Goal: Task Accomplishment & Management: Use online tool/utility

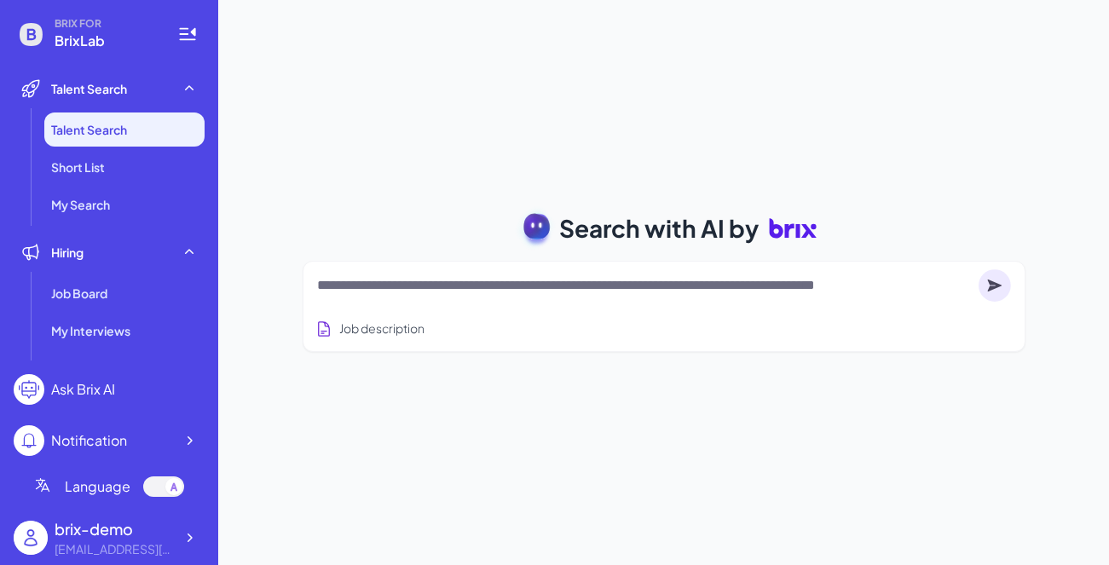
click at [484, 294] on textarea at bounding box center [644, 285] width 655 height 20
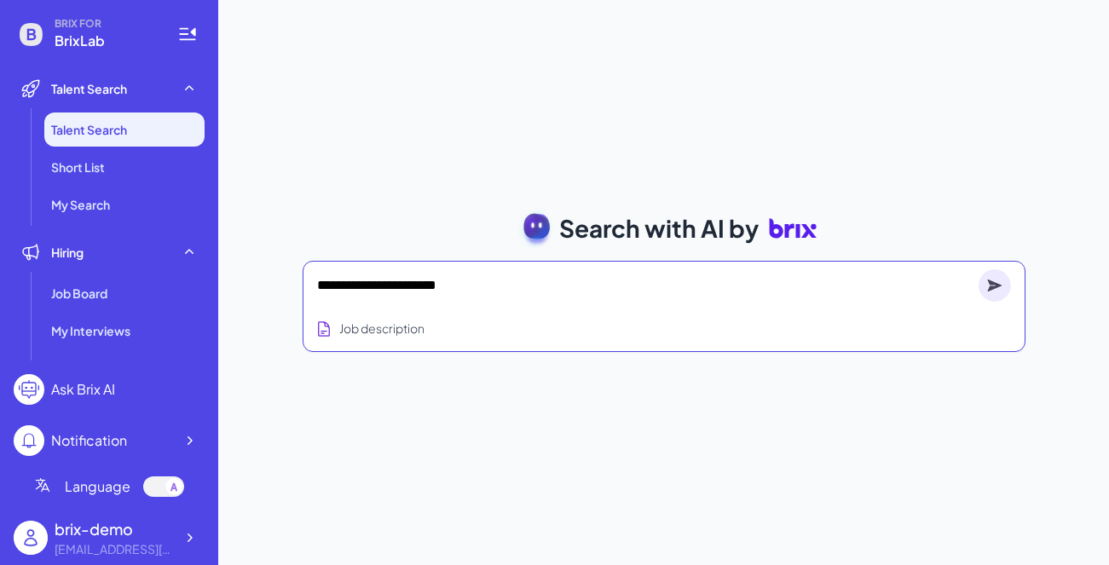
type textarea "**********"
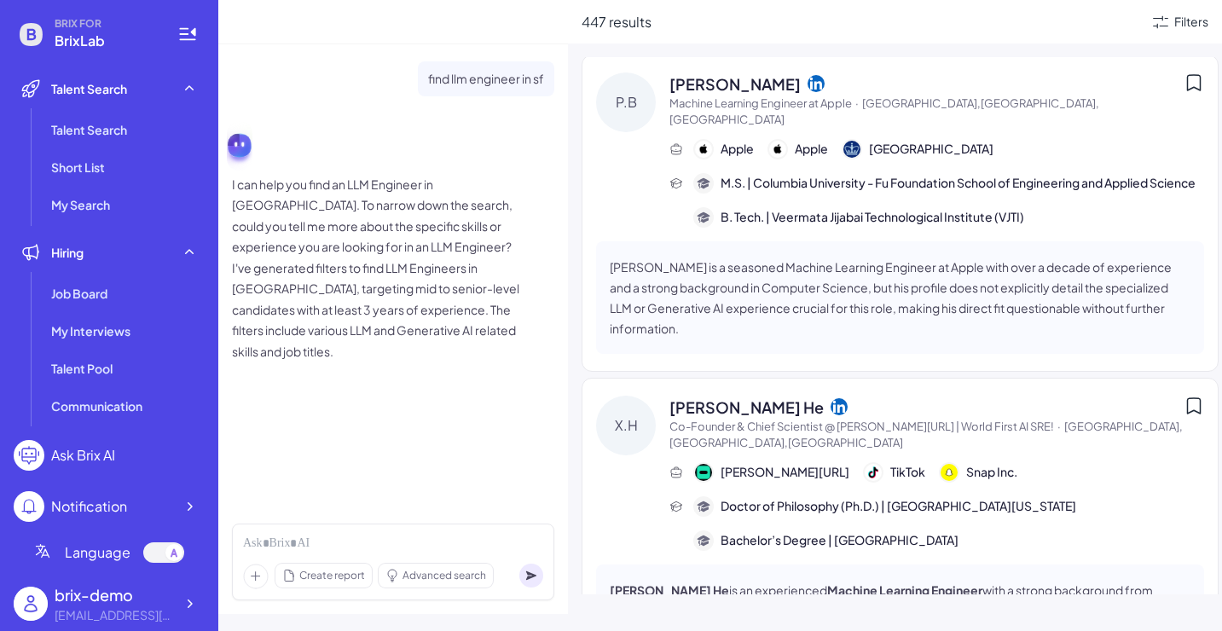
scroll to position [8608, 0]
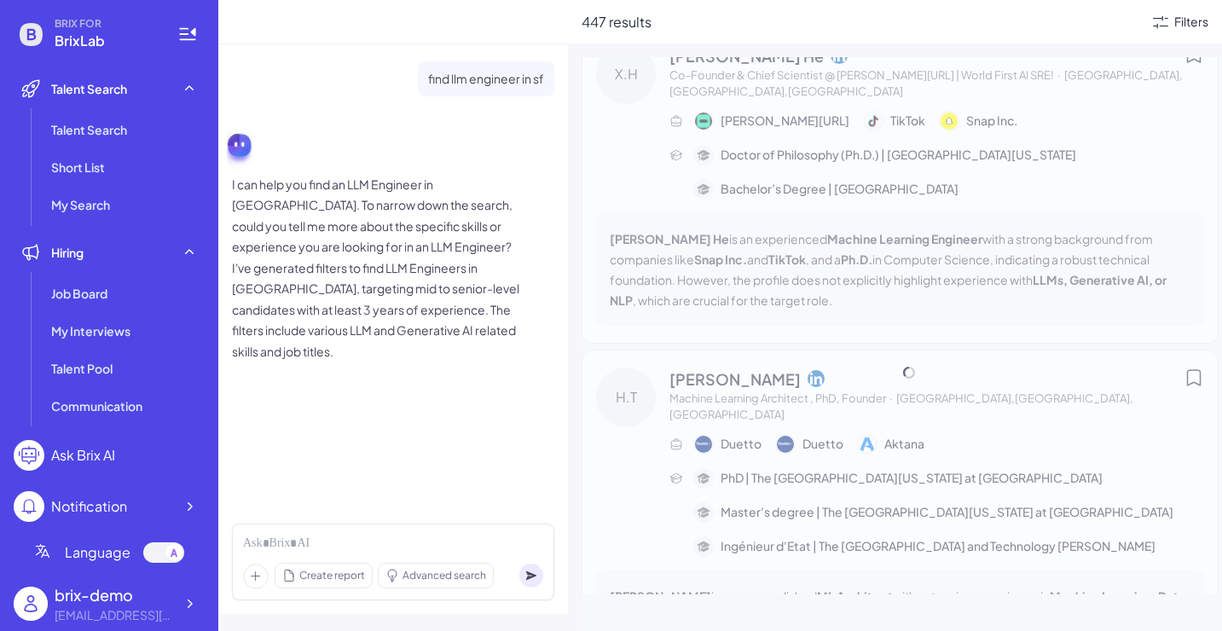
click at [1108, 24] on div "Filters" at bounding box center [1191, 22] width 34 height 18
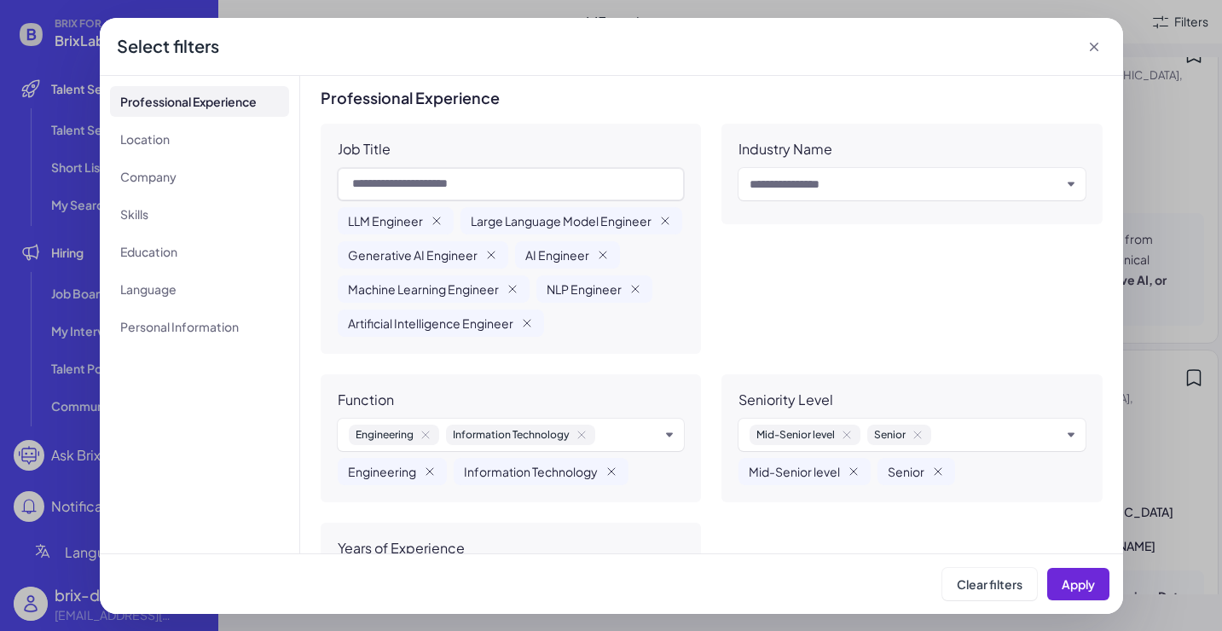
click at [1095, 49] on icon at bounding box center [1093, 46] width 17 height 17
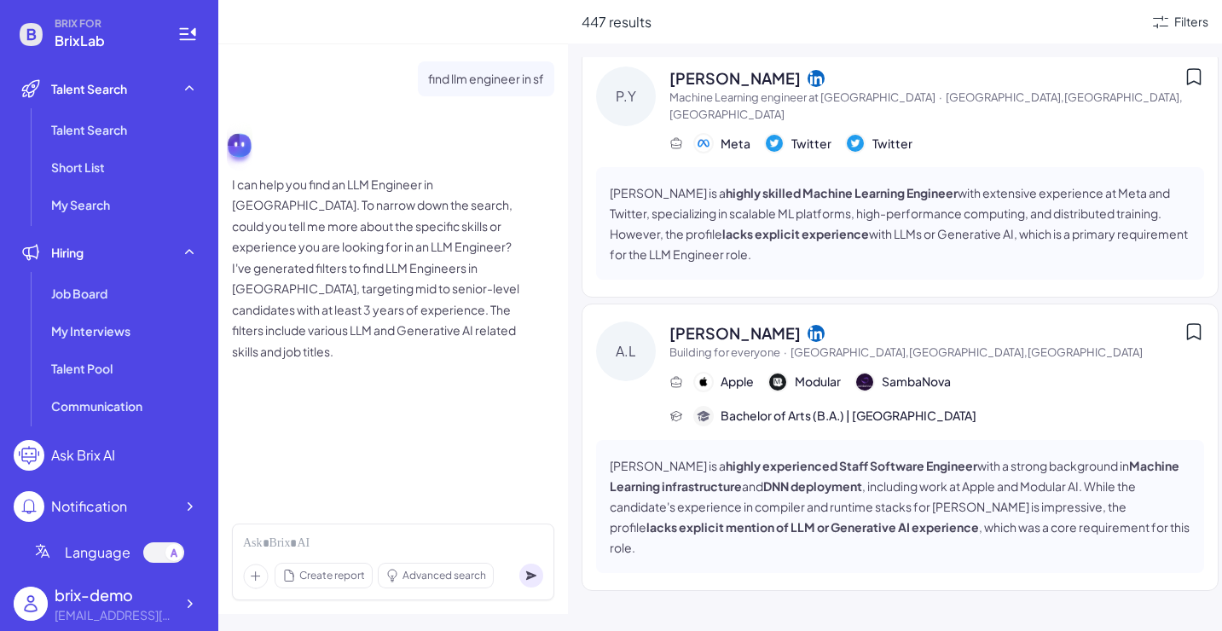
scroll to position [0, 0]
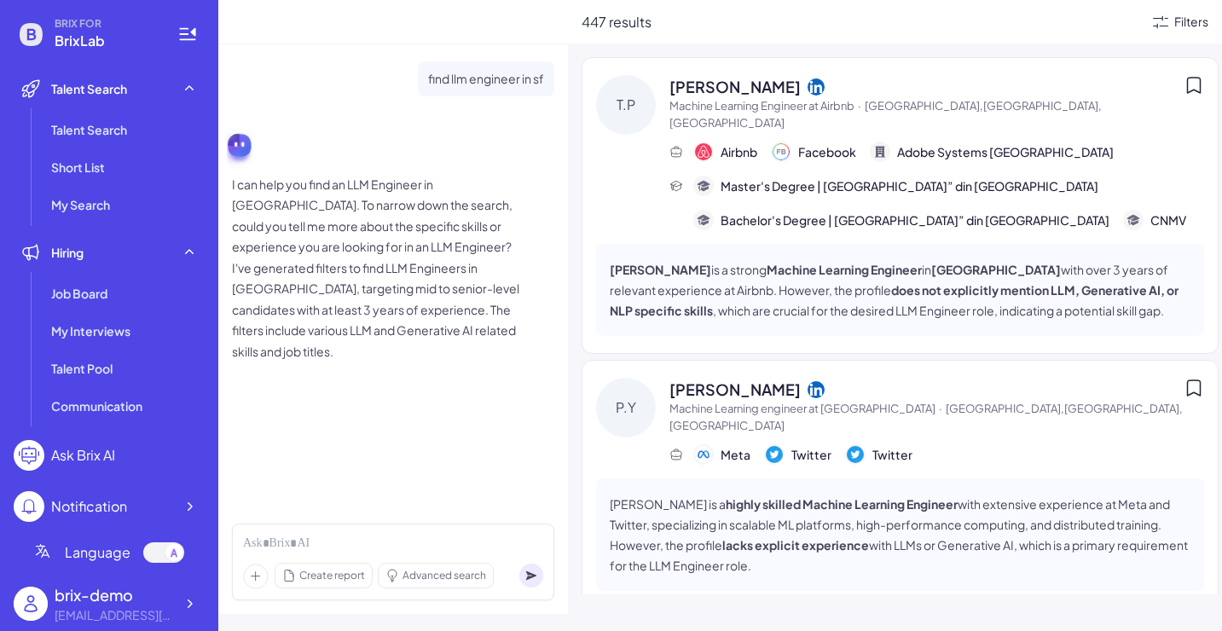
click at [1108, 17] on div "Filters" at bounding box center [1191, 22] width 34 height 18
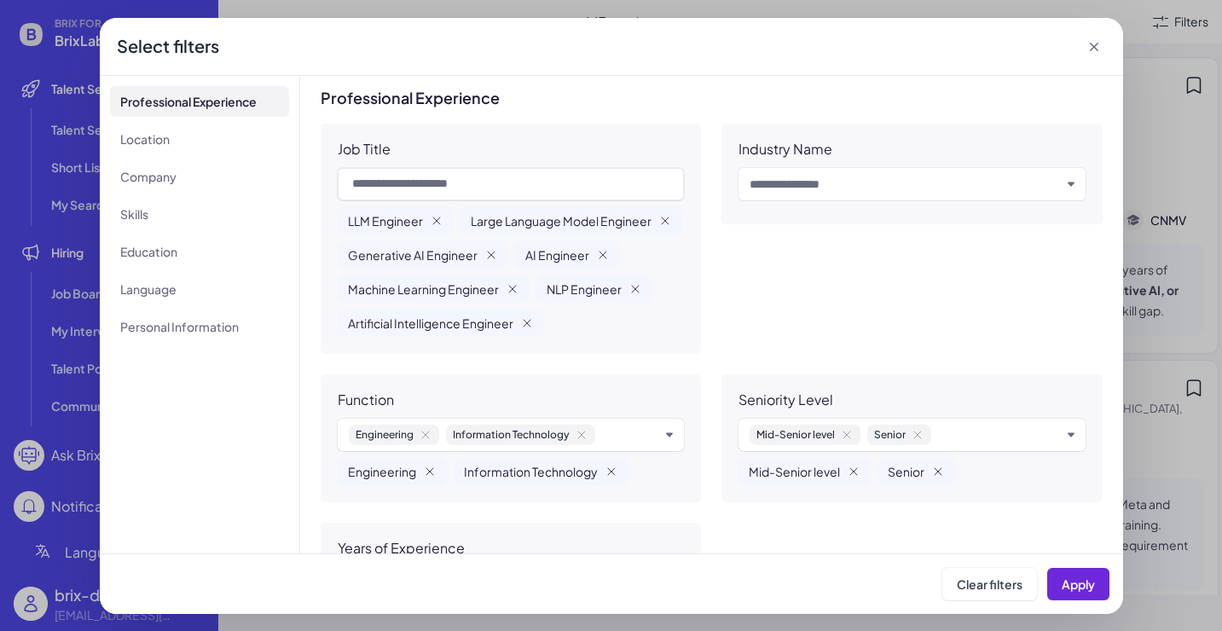
click at [1088, 49] on icon at bounding box center [1093, 46] width 17 height 17
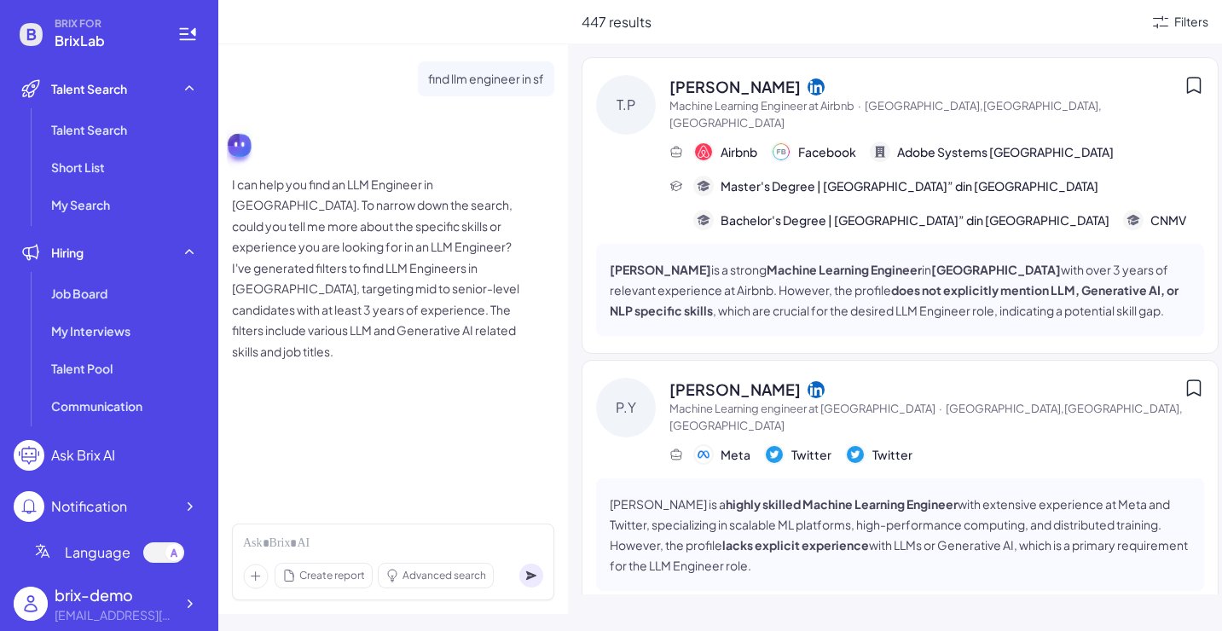
click at [1108, 25] on icon at bounding box center [1160, 21] width 15 height 13
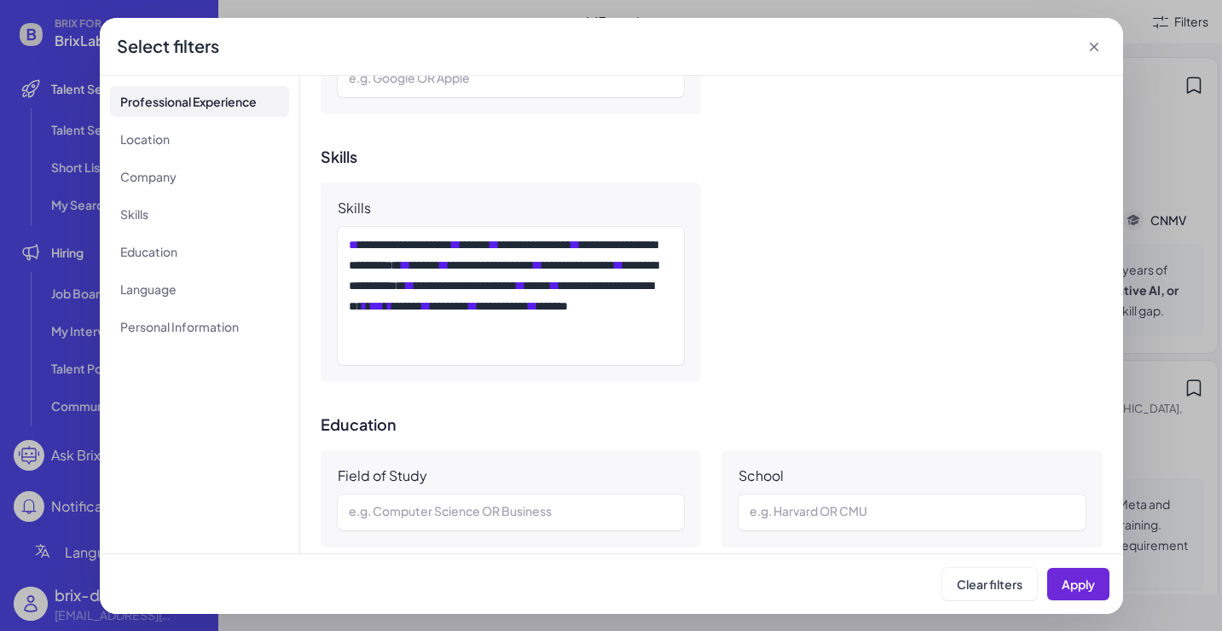
scroll to position [744, 0]
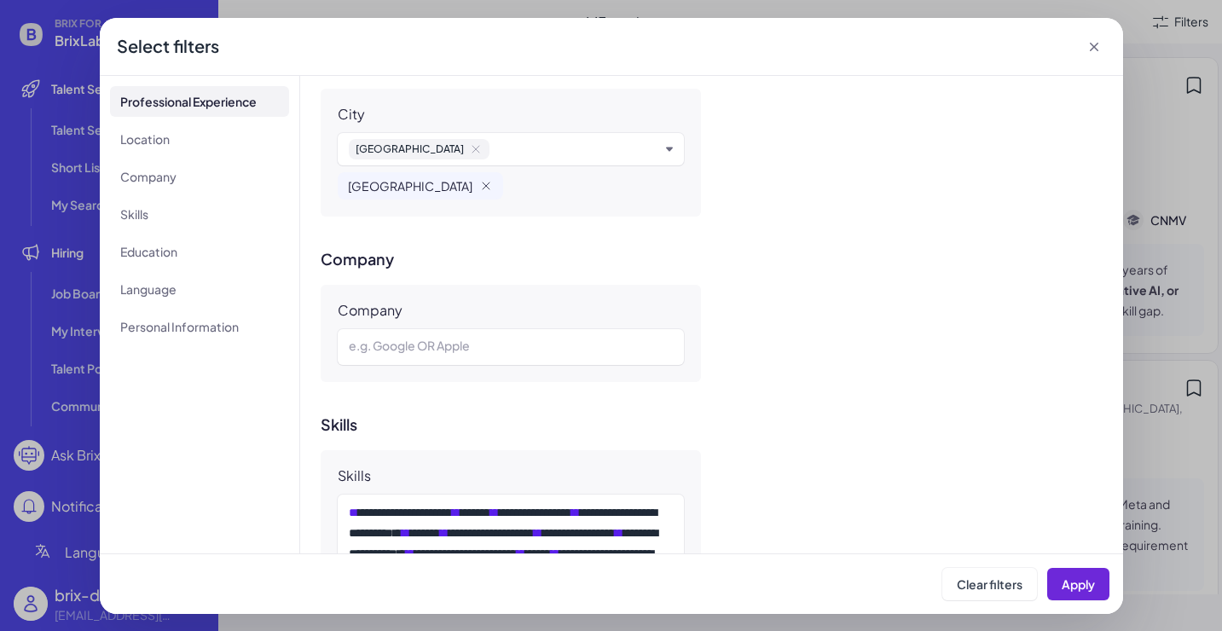
click at [1098, 42] on icon at bounding box center [1093, 46] width 17 height 17
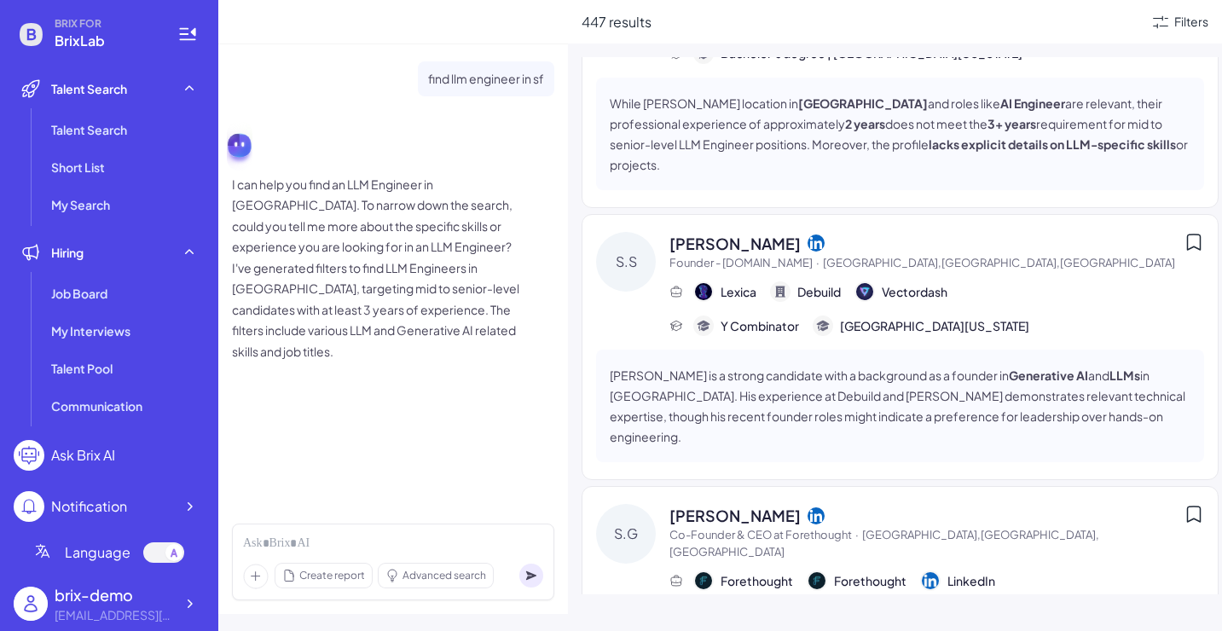
scroll to position [19672, 0]
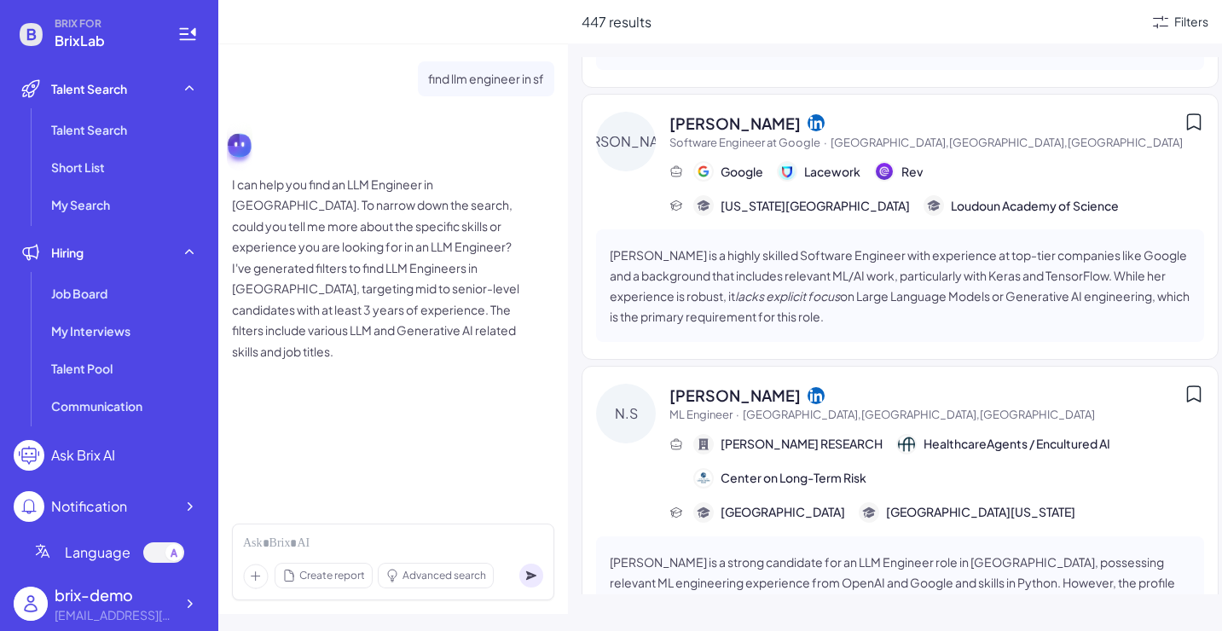
click at [1108, 25] on icon at bounding box center [1160, 21] width 15 height 13
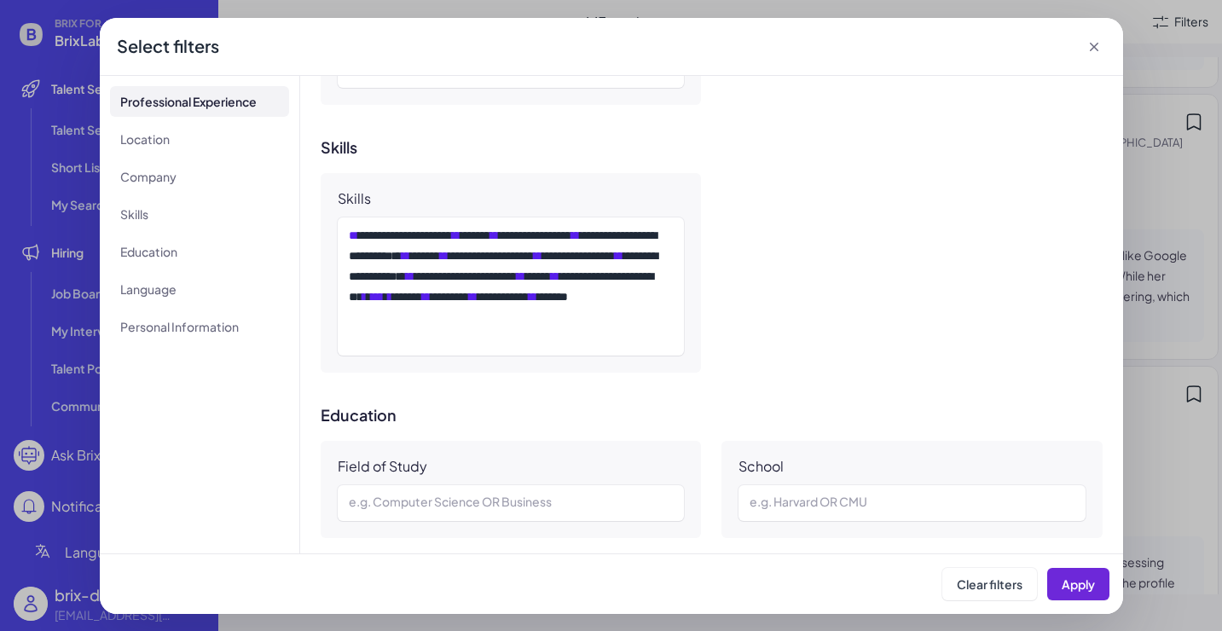
scroll to position [991, 0]
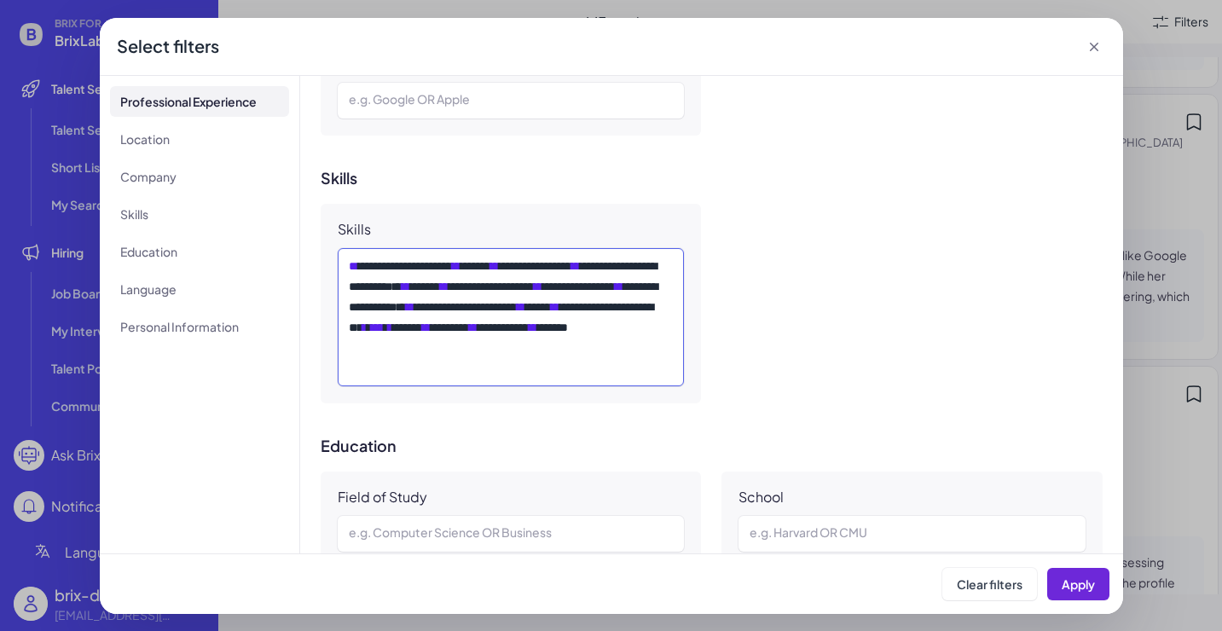
click at [568, 336] on div "**********" at bounding box center [511, 317] width 325 height 123
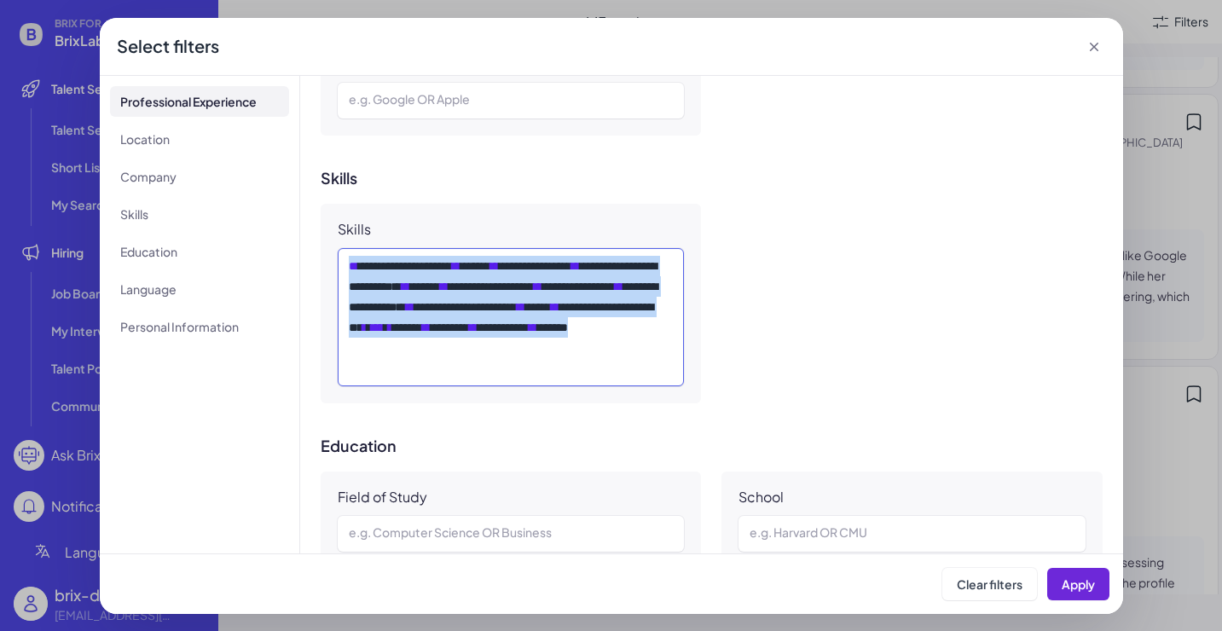
scroll to position [548, 0]
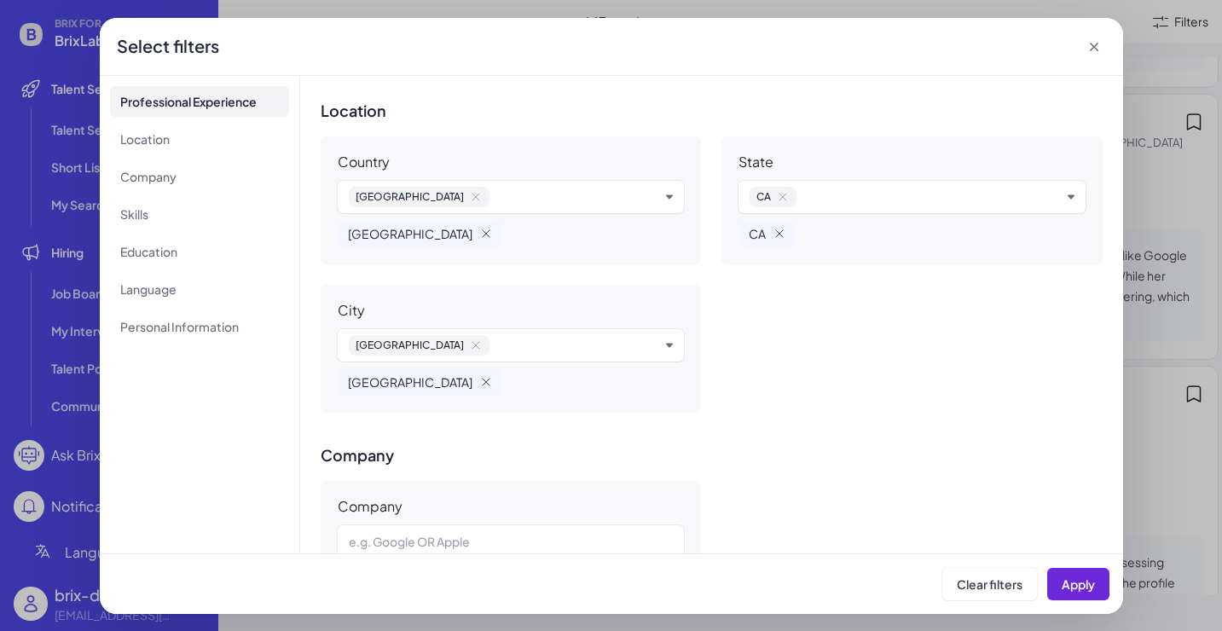
click at [1097, 47] on icon at bounding box center [1093, 46] width 17 height 17
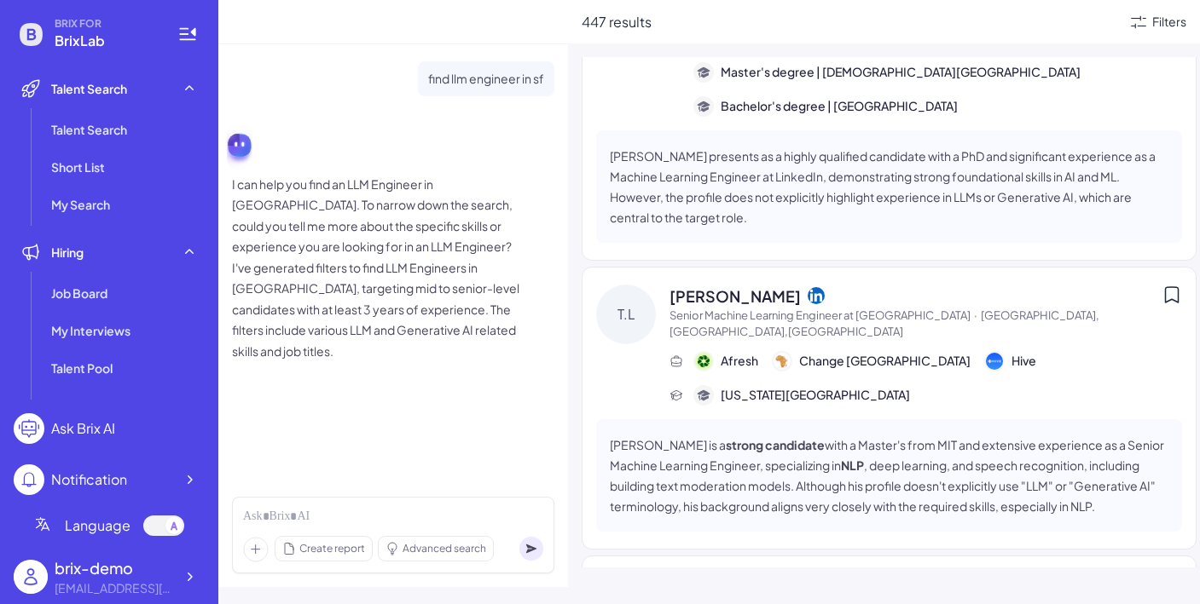
scroll to position [0, 0]
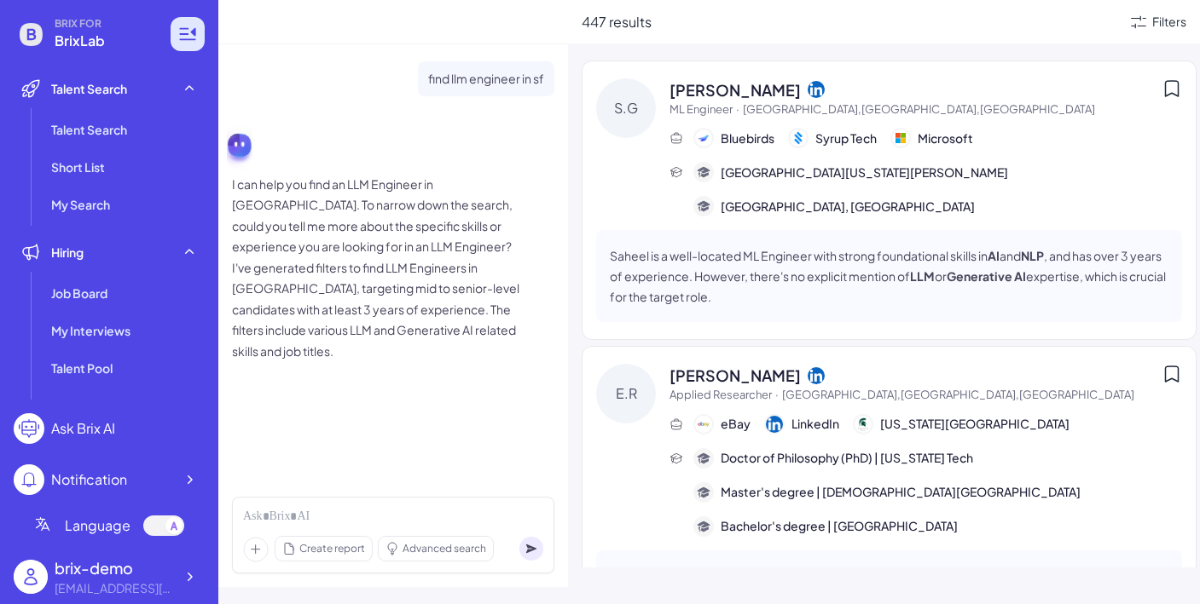
click at [185, 39] on icon at bounding box center [187, 34] width 16 height 12
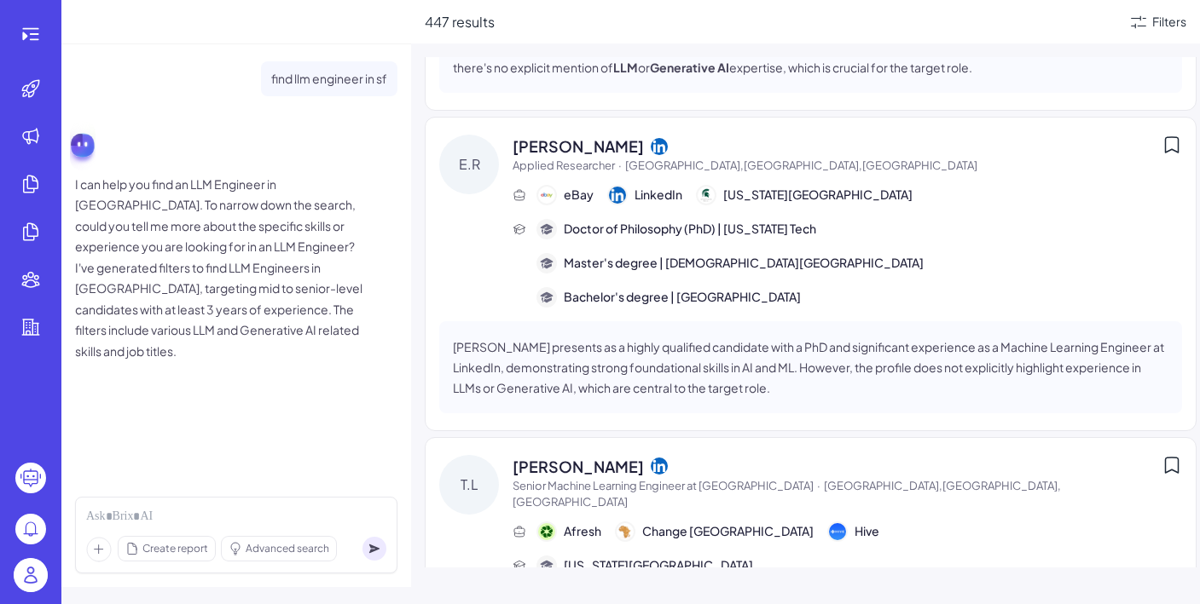
click at [632, 142] on div "[PERSON_NAME]" at bounding box center [836, 146] width 649 height 23
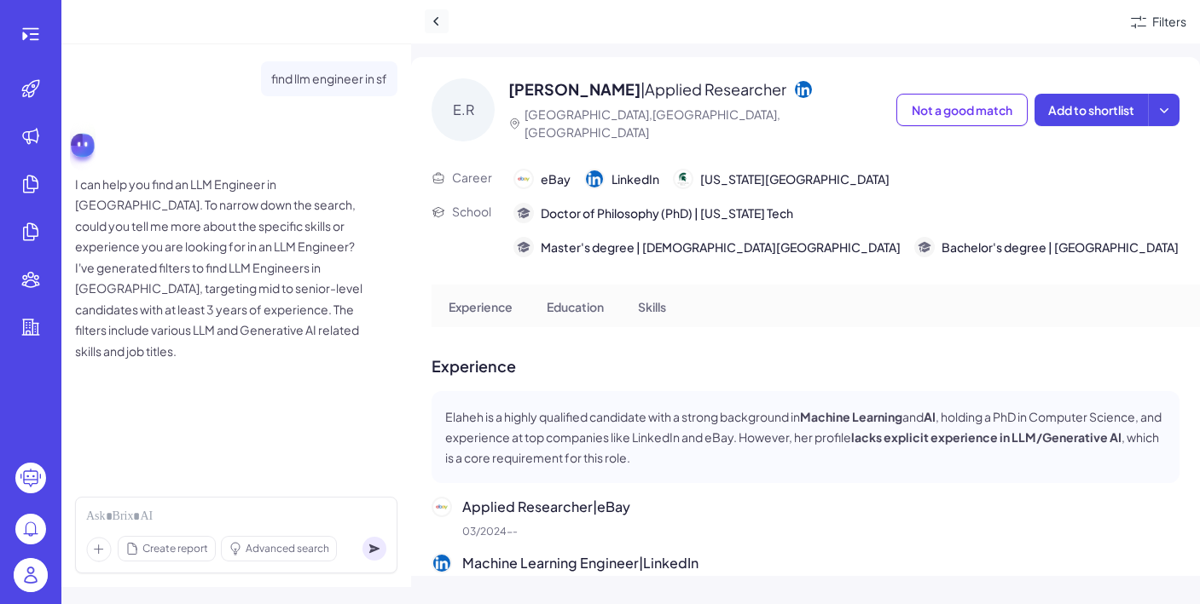
click at [434, 26] on icon at bounding box center [436, 21] width 17 height 17
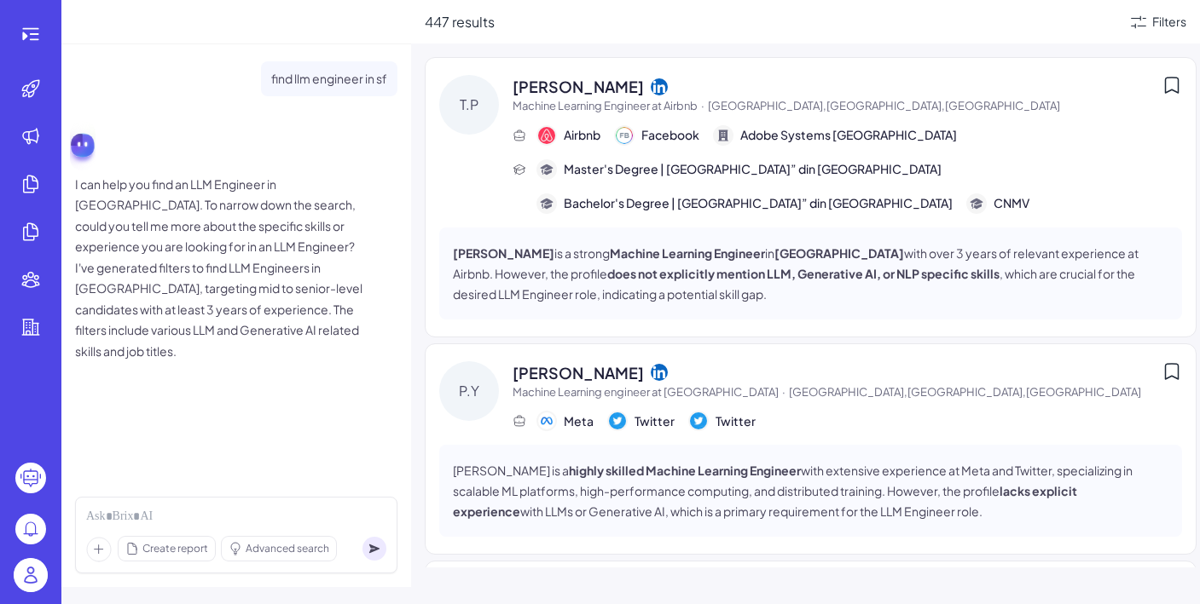
click at [1108, 10] on div "447 results Filters" at bounding box center [805, 21] width 789 height 43
click at [1108, 22] on div "Filters" at bounding box center [1169, 22] width 34 height 18
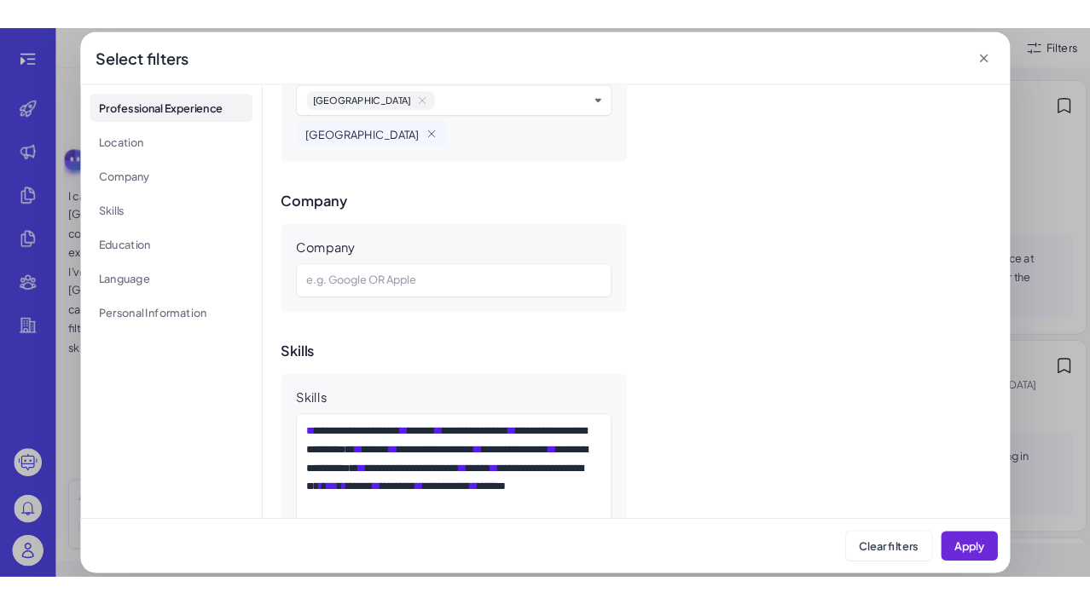
scroll to position [1751, 0]
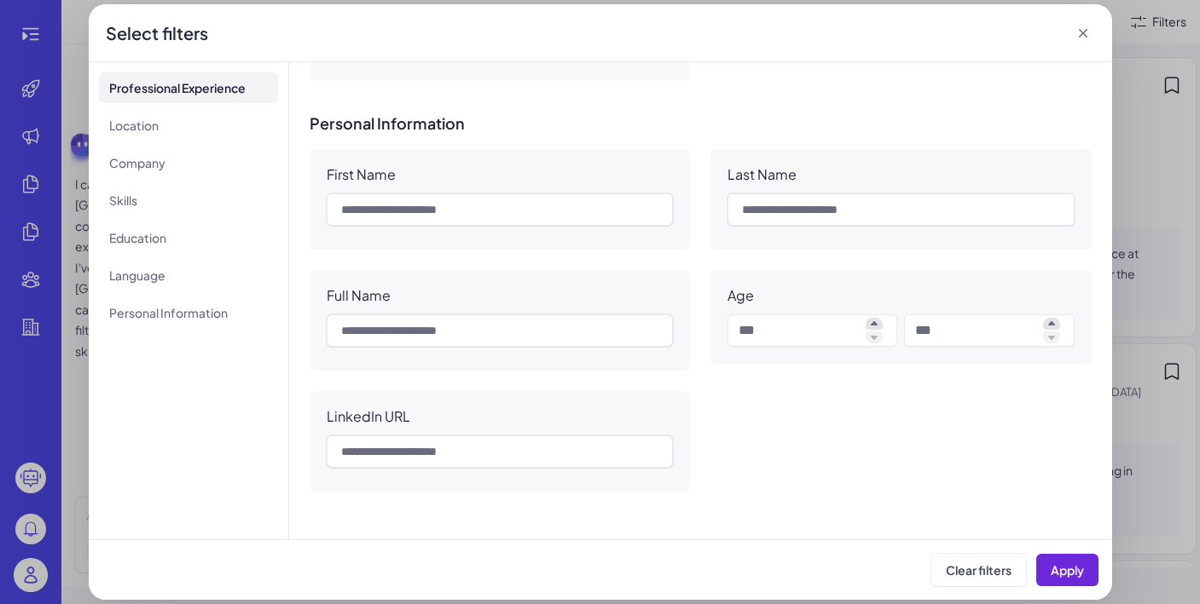
click at [1083, 38] on icon at bounding box center [1082, 33] width 17 height 17
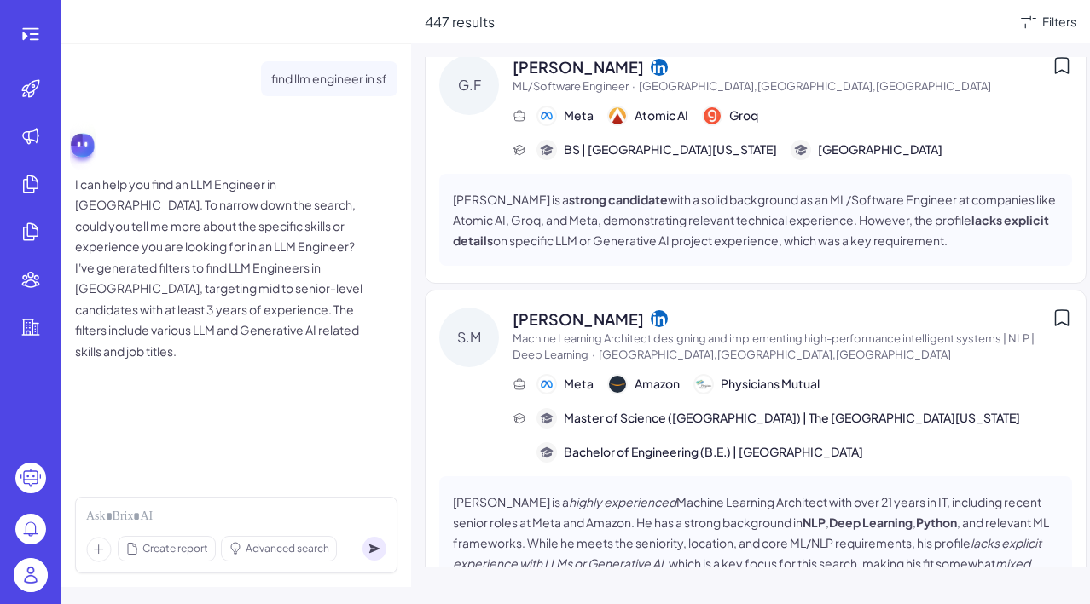
scroll to position [7327, 0]
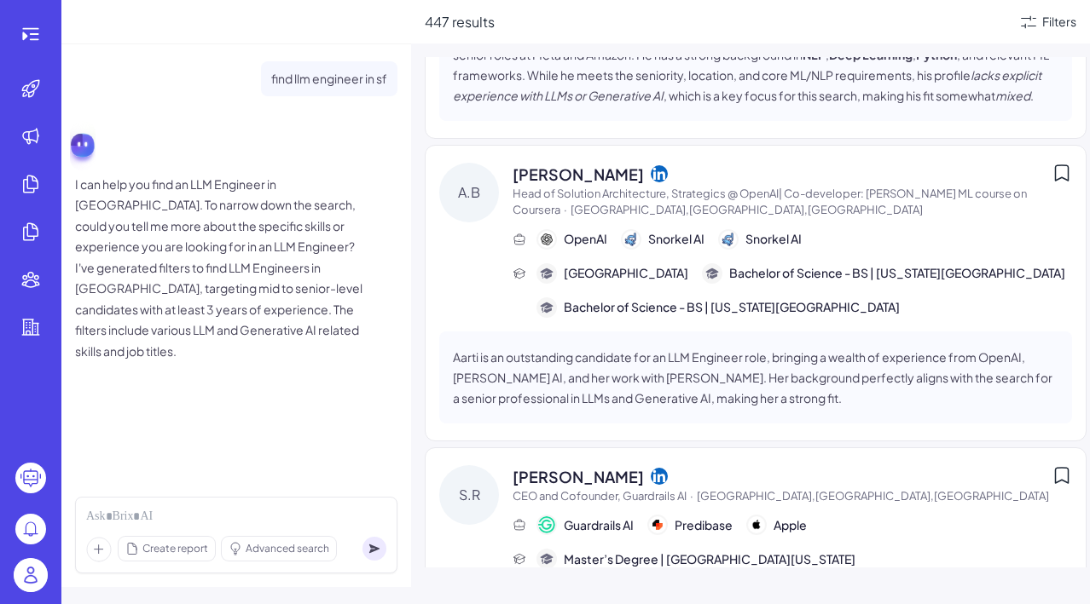
click at [50, 46] on div at bounding box center [30, 34] width 55 height 34
click at [42, 37] on div at bounding box center [31, 34] width 34 height 34
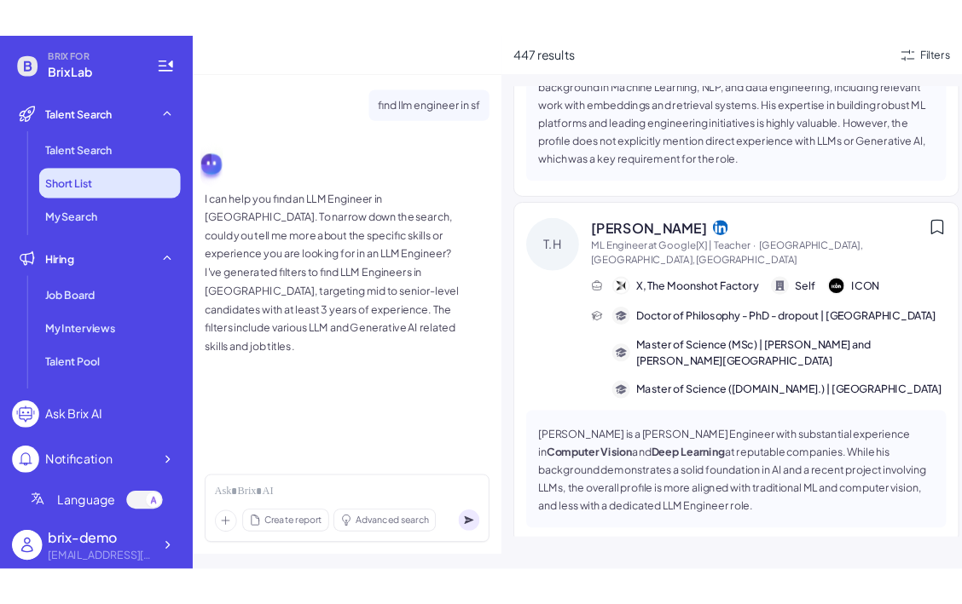
scroll to position [8466, 0]
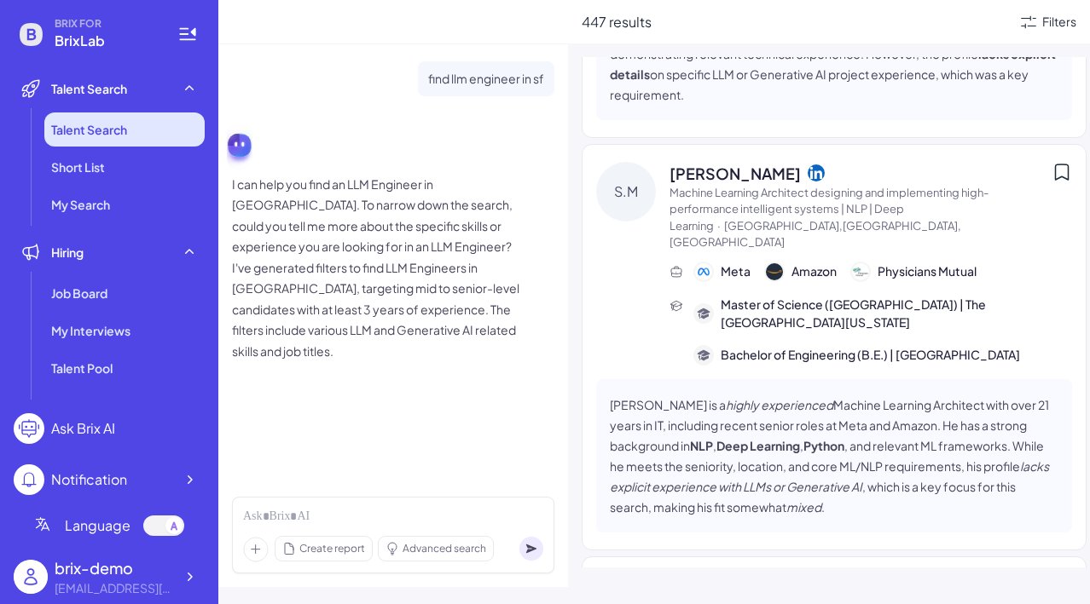
click at [106, 119] on li "Talent Search" at bounding box center [124, 130] width 160 height 34
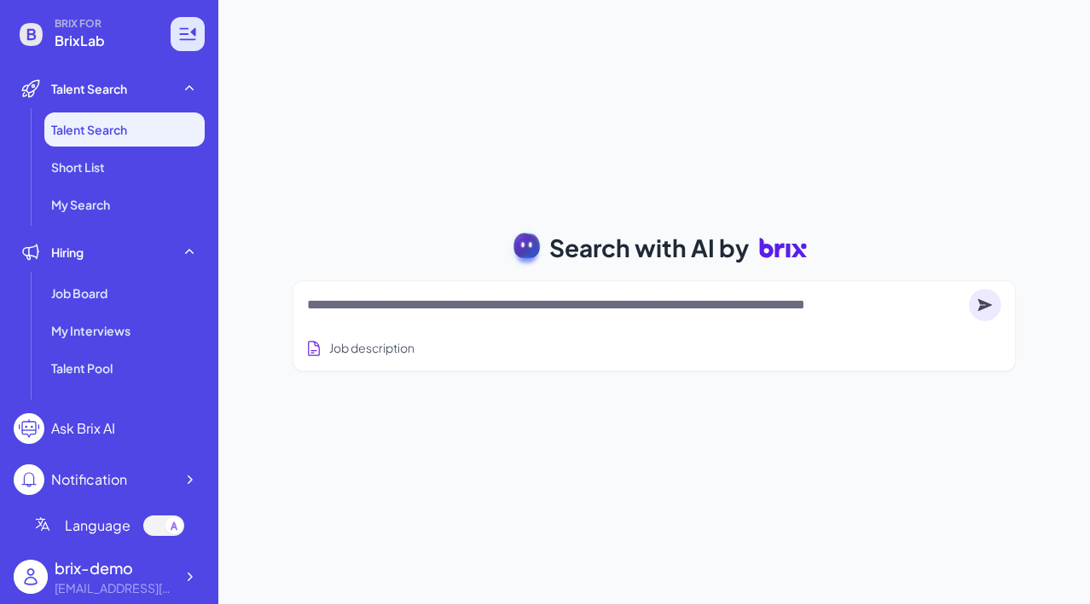
click at [196, 25] on icon at bounding box center [187, 34] width 20 height 20
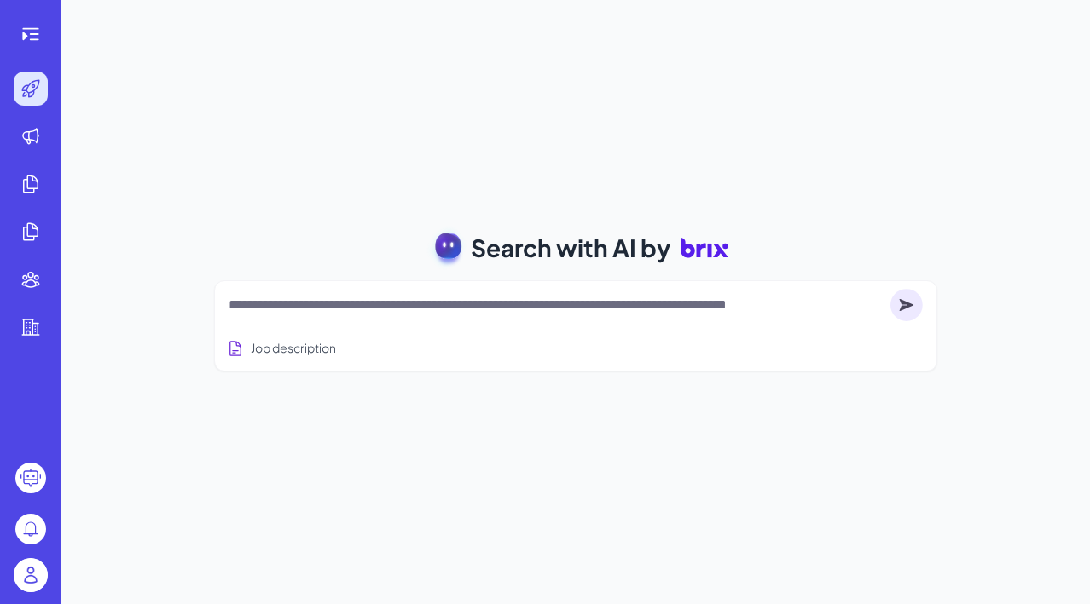
click at [463, 309] on textarea at bounding box center [555, 305] width 655 height 20
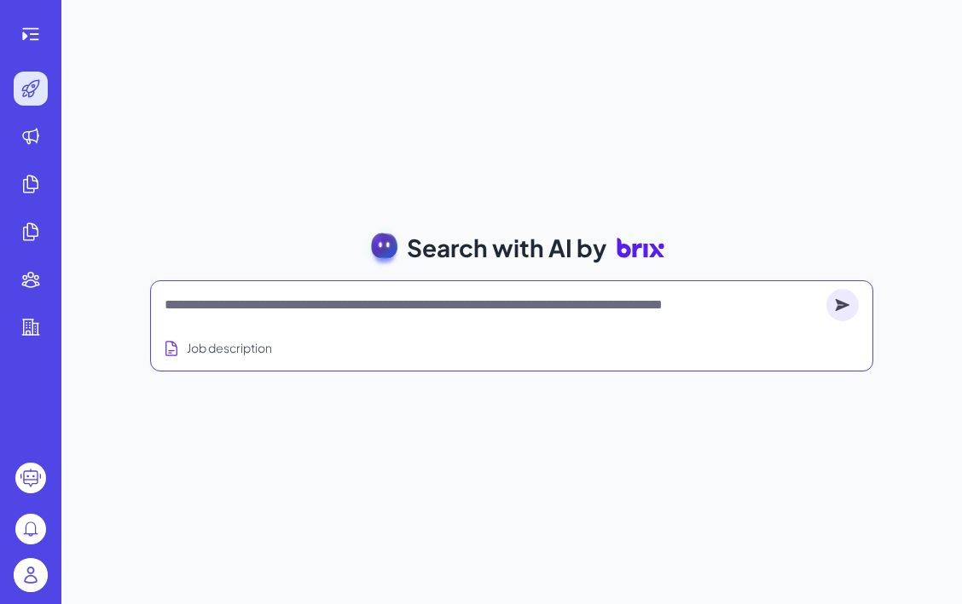
click at [314, 301] on textarea at bounding box center [492, 305] width 655 height 20
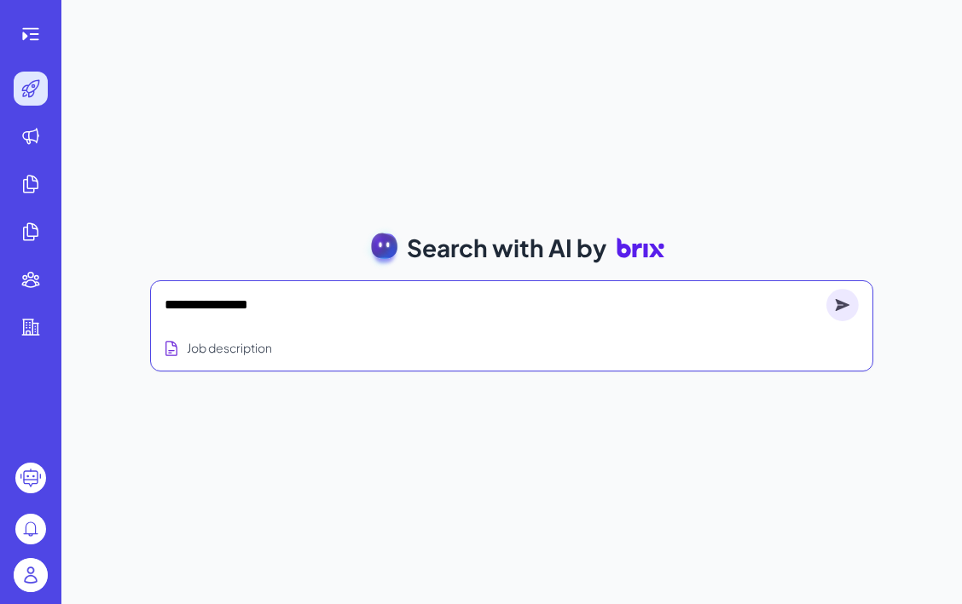
type textarea "**********"
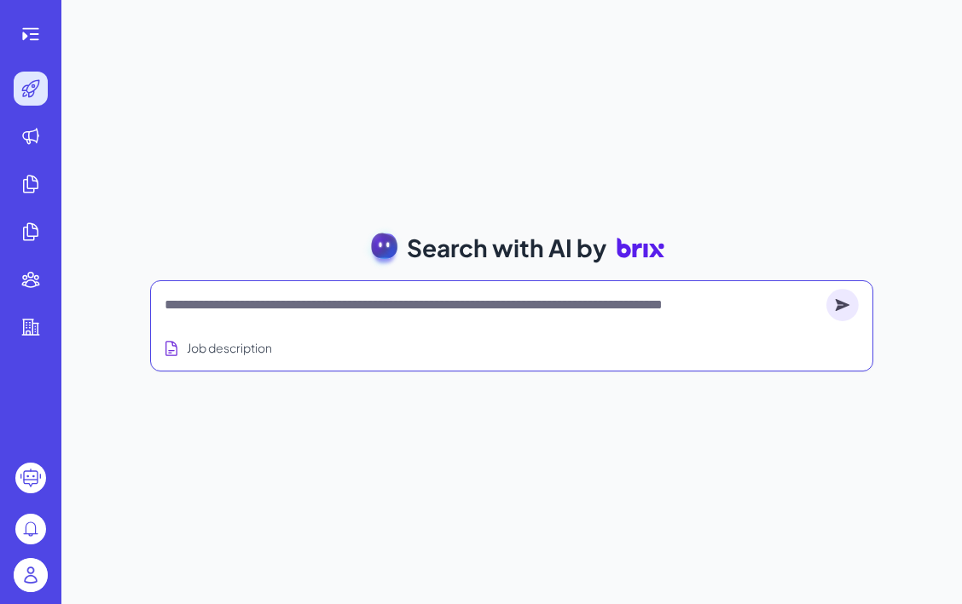
click at [402, 321] on div at bounding box center [512, 305] width 694 height 34
click at [398, 306] on textarea at bounding box center [492, 305] width 655 height 20
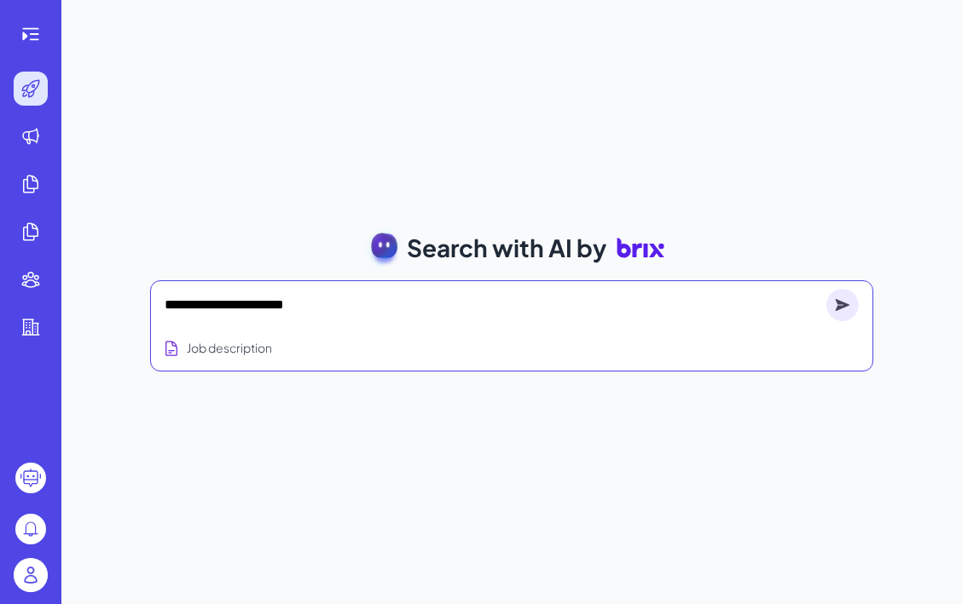
type textarea "**********"
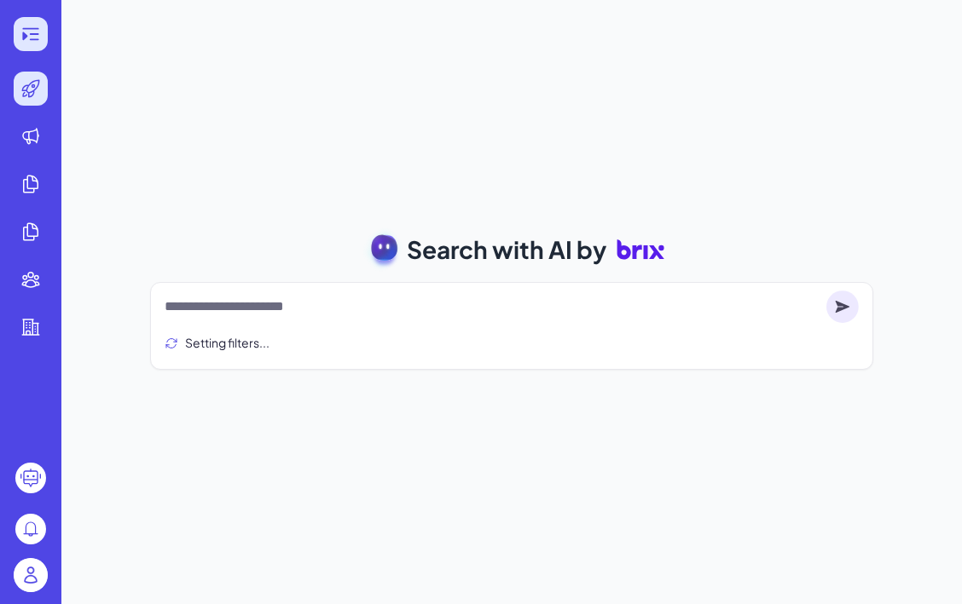
click at [35, 41] on icon at bounding box center [30, 34] width 20 height 20
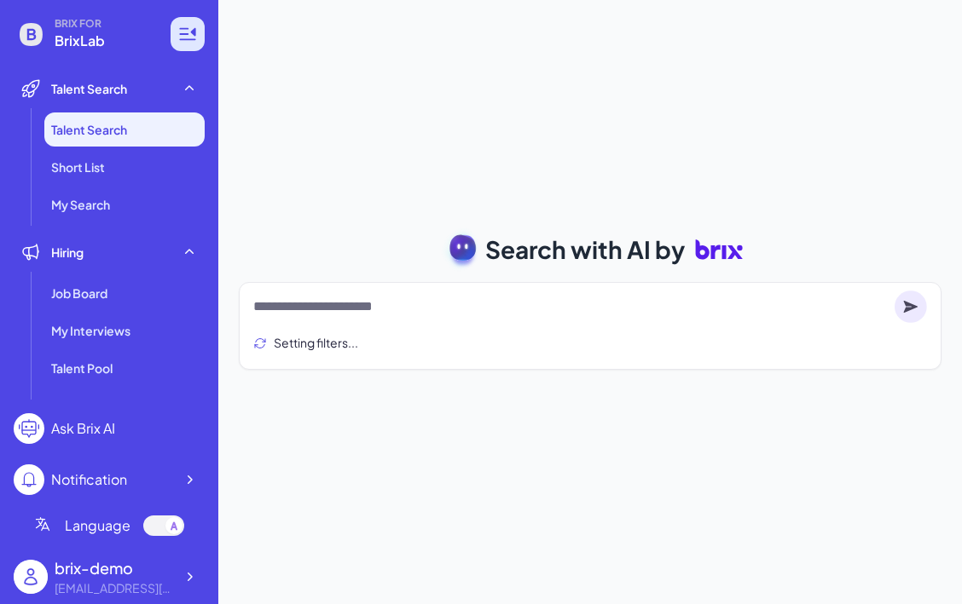
click at [180, 43] on icon at bounding box center [187, 34] width 20 height 20
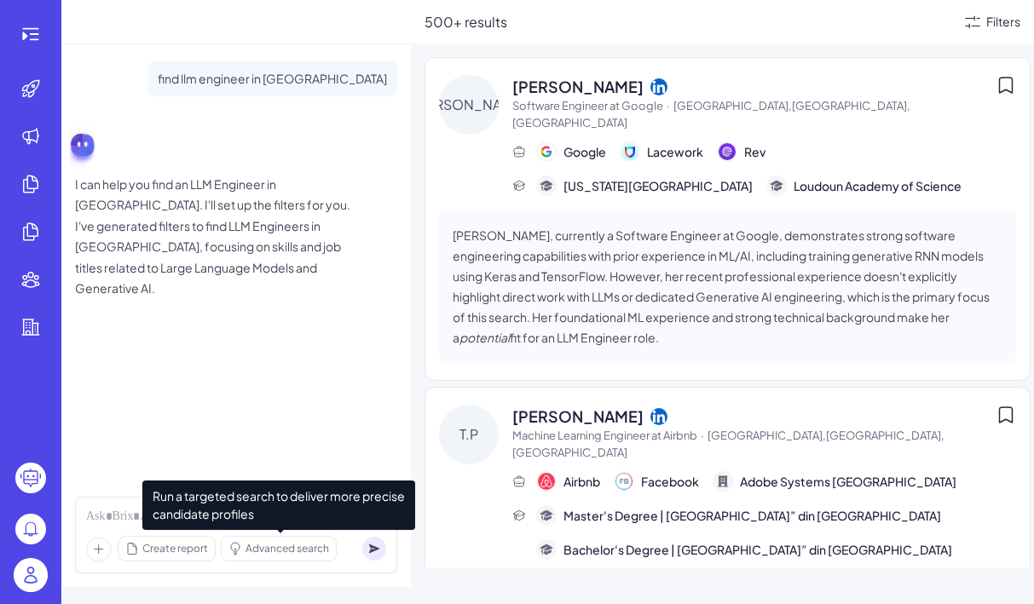
click at [231, 519] on span "Run a targeted search to deliver more precise candidate profiles" at bounding box center [278, 505] width 273 height 49
click at [145, 518] on span "Run a targeted search to deliver more precise candidate profiles" at bounding box center [278, 505] width 273 height 49
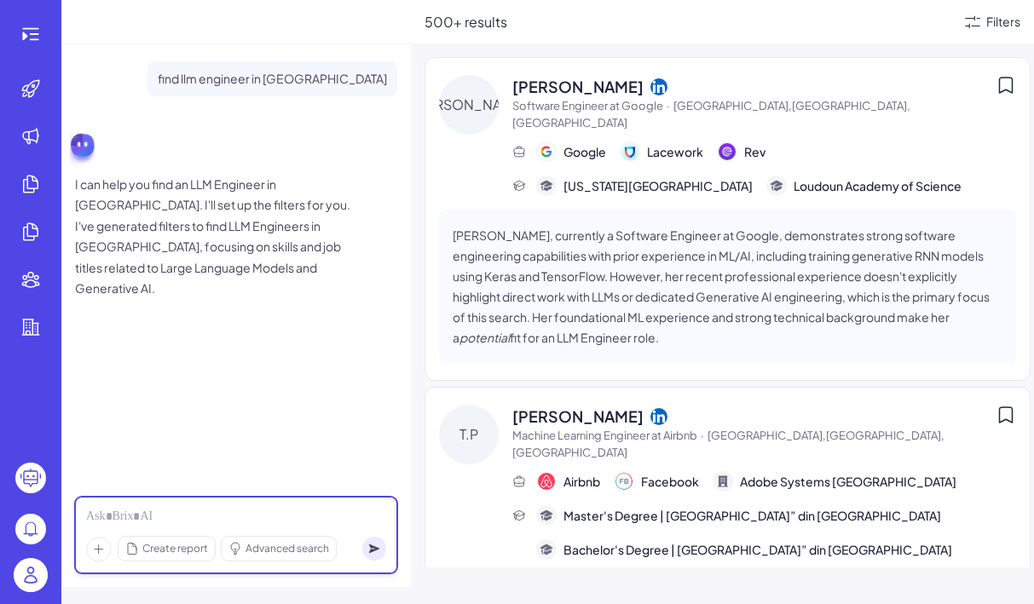
click at [113, 513] on div at bounding box center [236, 517] width 300 height 19
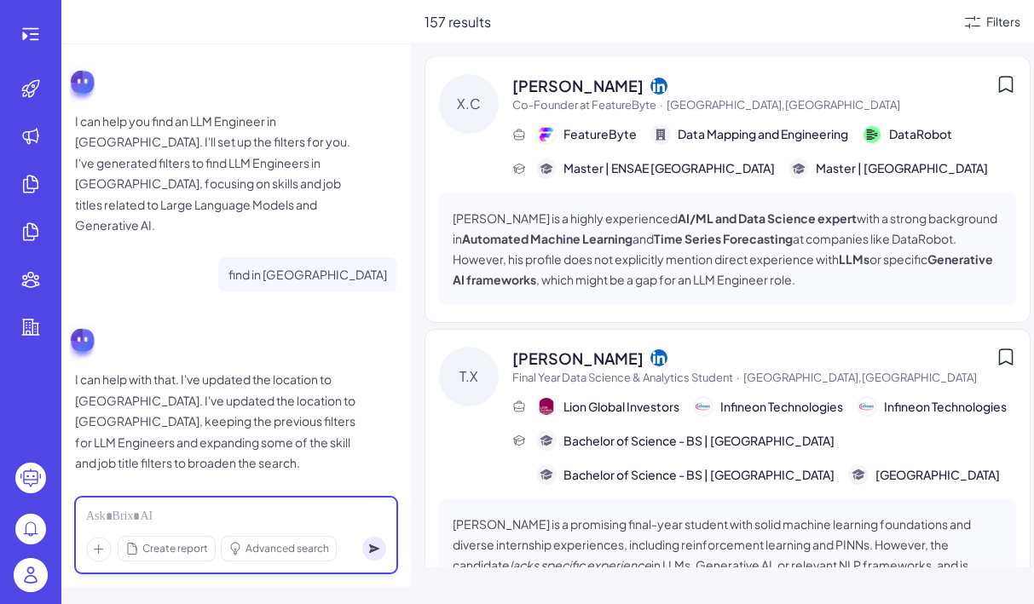
scroll to position [3763, 0]
